Goal: Information Seeking & Learning: Learn about a topic

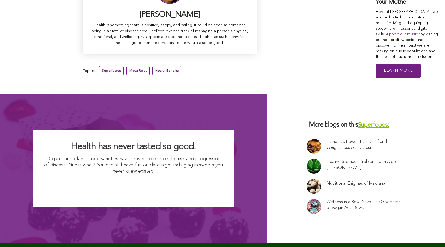
scroll to position [3440, 0]
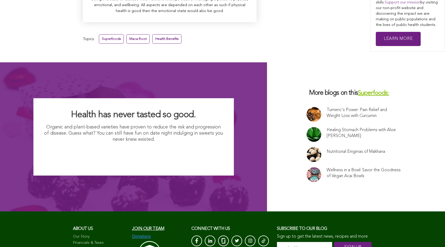
click at [277, 242] on input "email address *" at bounding box center [304, 248] width 55 height 12
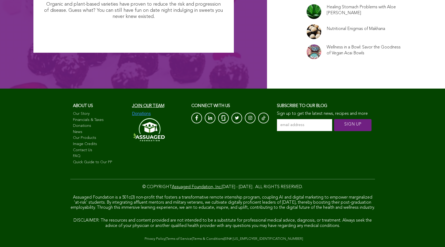
click at [277, 119] on input "email address *" at bounding box center [304, 125] width 55 height 12
click at [334, 119] on input "SIGN UP" at bounding box center [352, 125] width 37 height 12
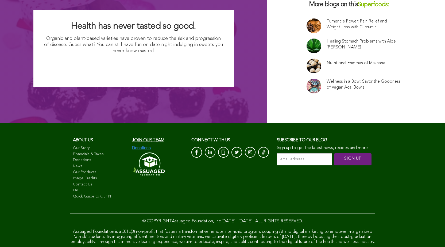
scroll to position [3494, 0]
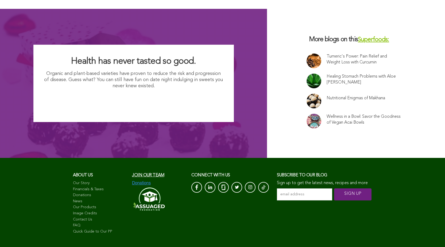
click at [307, 73] on link at bounding box center [314, 80] width 15 height 15
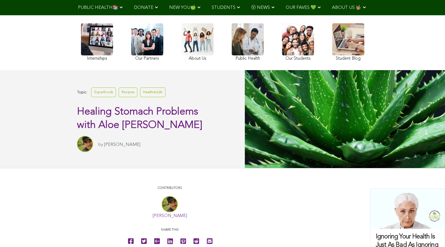
scroll to position [47, 0]
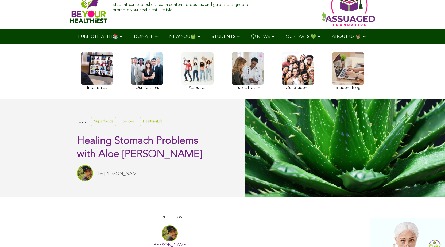
click at [232, 84] on link at bounding box center [248, 71] width 32 height 39
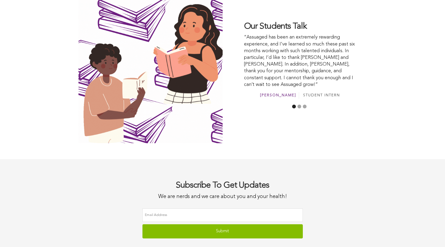
scroll to position [1414, 0]
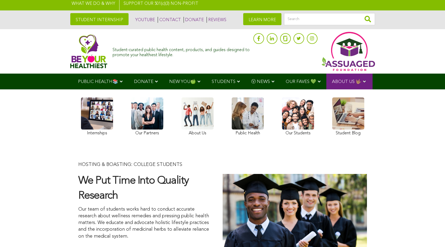
scroll to position [0, 0]
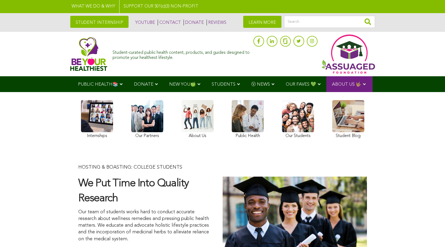
click at [70, 52] on img at bounding box center [88, 54] width 37 height 34
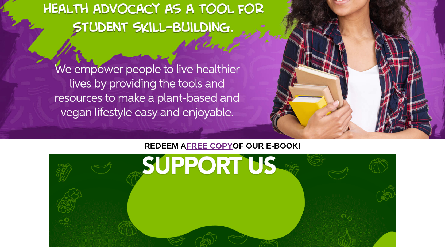
scroll to position [667, 0]
